Goal: Transaction & Acquisition: Book appointment/travel/reservation

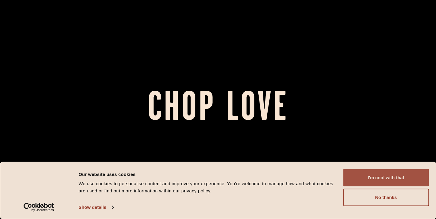
click at [372, 174] on button "I'm cool with that" at bounding box center [386, 177] width 86 height 17
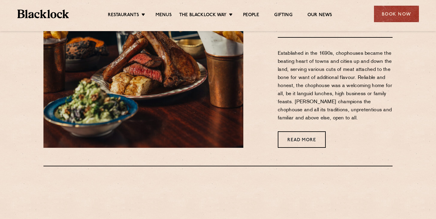
scroll to position [261, 0]
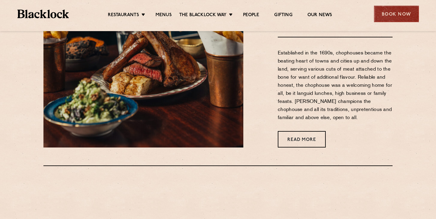
click at [400, 12] on div "Book Now" at bounding box center [396, 14] width 45 height 16
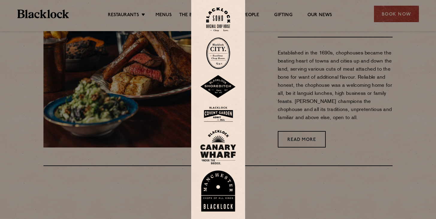
click at [220, 59] on img at bounding box center [218, 53] width 24 height 32
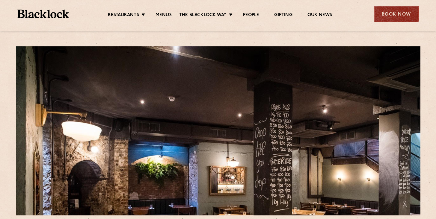
click at [397, 14] on div "Book Now" at bounding box center [396, 14] width 45 height 16
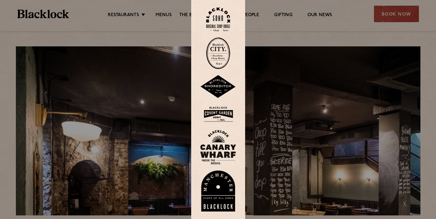
click at [226, 118] on img at bounding box center [218, 114] width 36 height 19
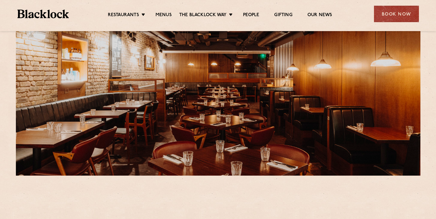
scroll to position [40, 0]
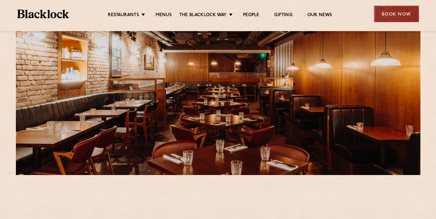
click at [407, 10] on div "Book Now" at bounding box center [396, 14] width 45 height 16
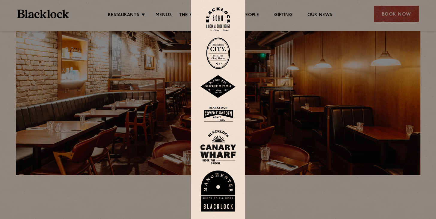
click at [223, 22] on img at bounding box center [218, 19] width 24 height 24
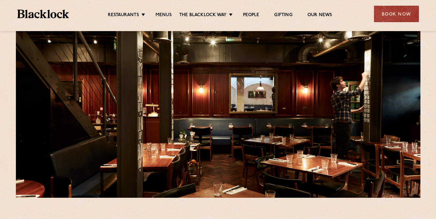
scroll to position [22, 0]
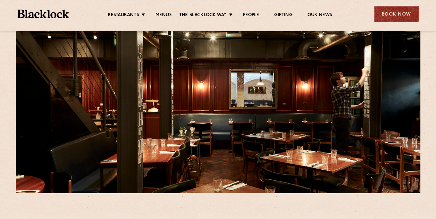
click at [405, 17] on div "Book Now" at bounding box center [396, 14] width 45 height 16
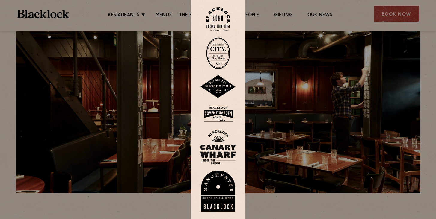
click at [226, 89] on img at bounding box center [218, 86] width 36 height 23
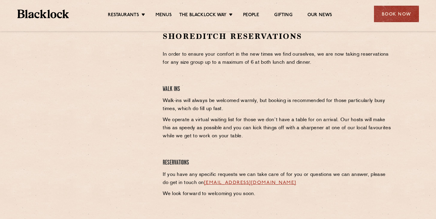
scroll to position [195, 0]
